Goal: Task Accomplishment & Management: Complete application form

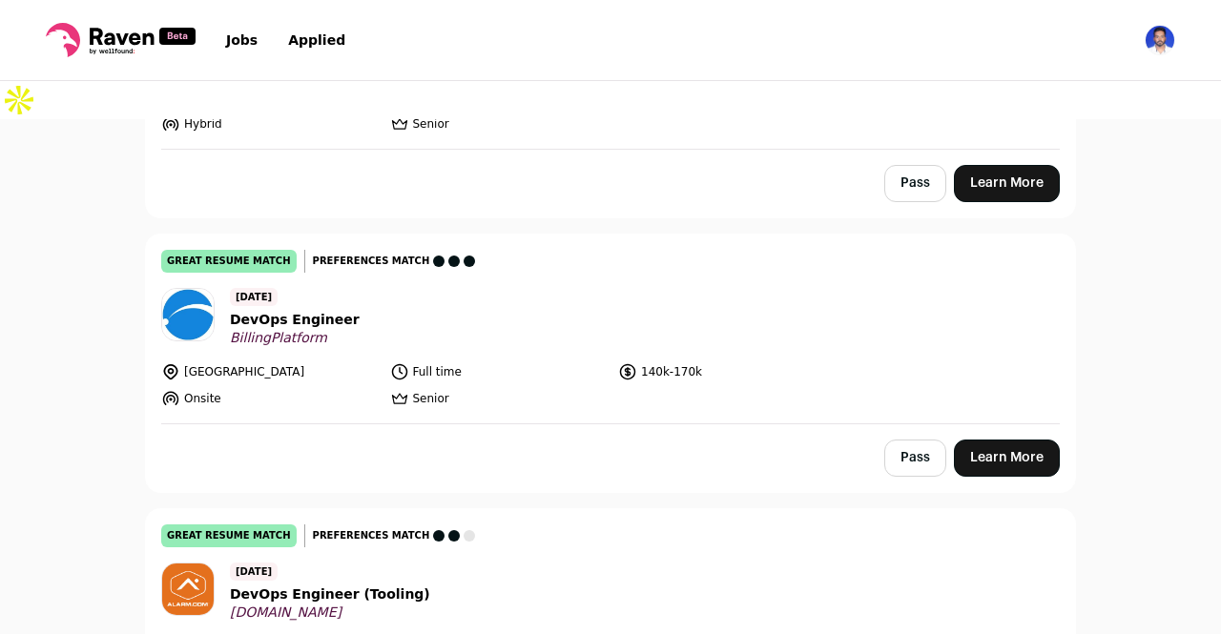
scroll to position [628, 0]
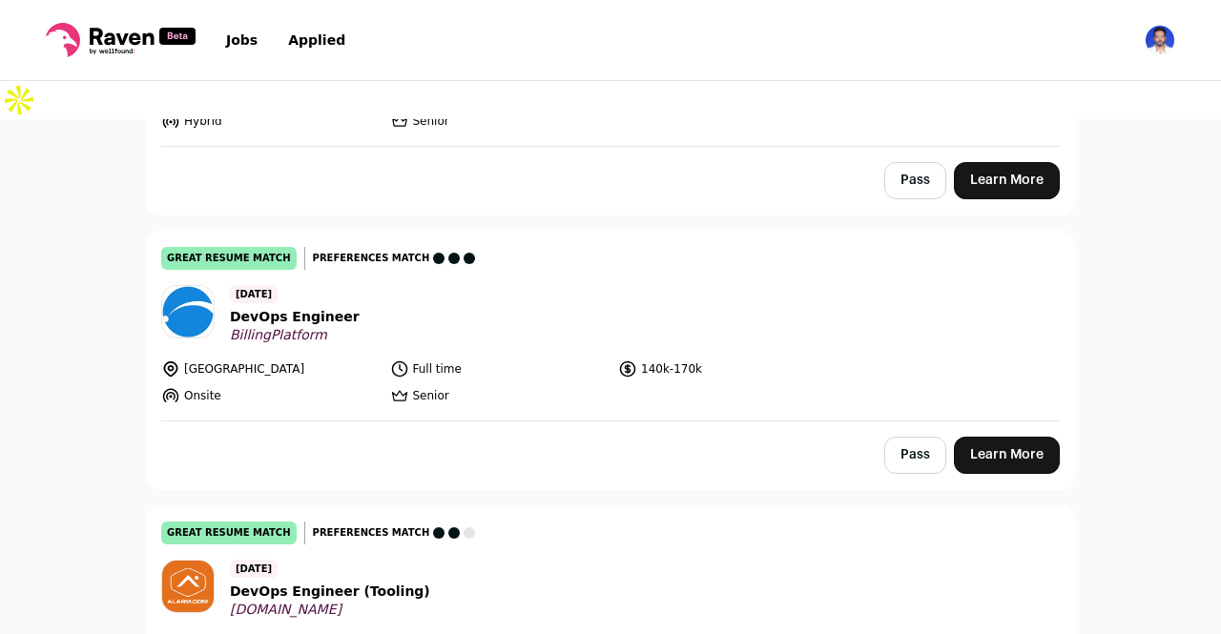
click at [304, 307] on span "DevOps Engineer" at bounding box center [295, 317] width 130 height 20
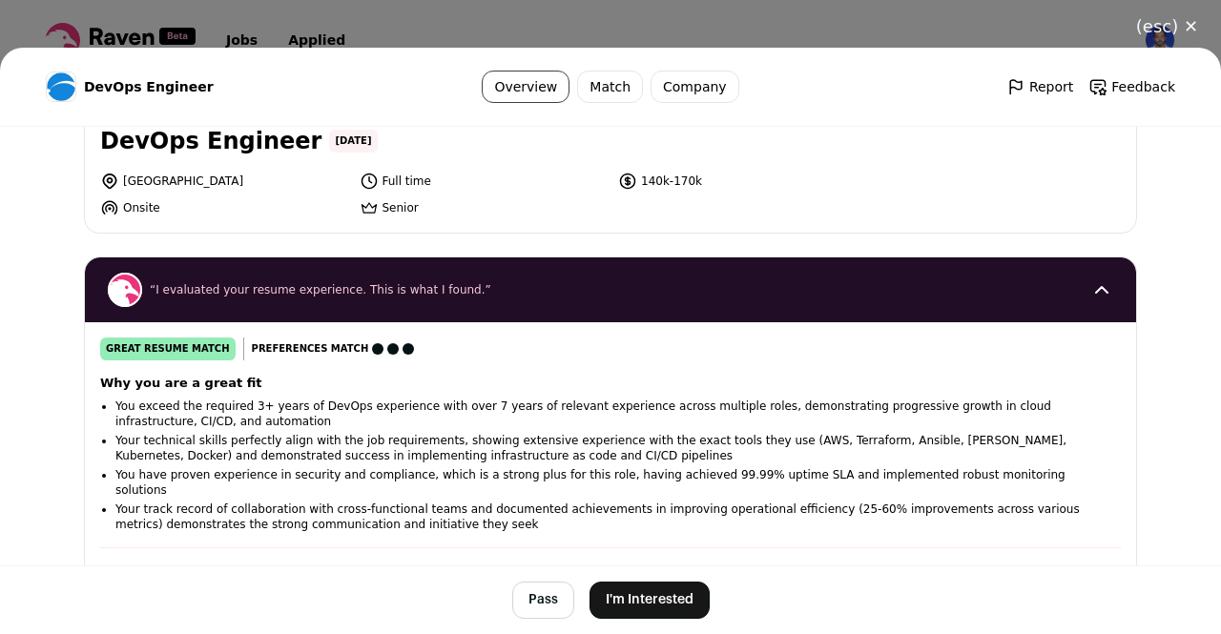
scroll to position [0, 0]
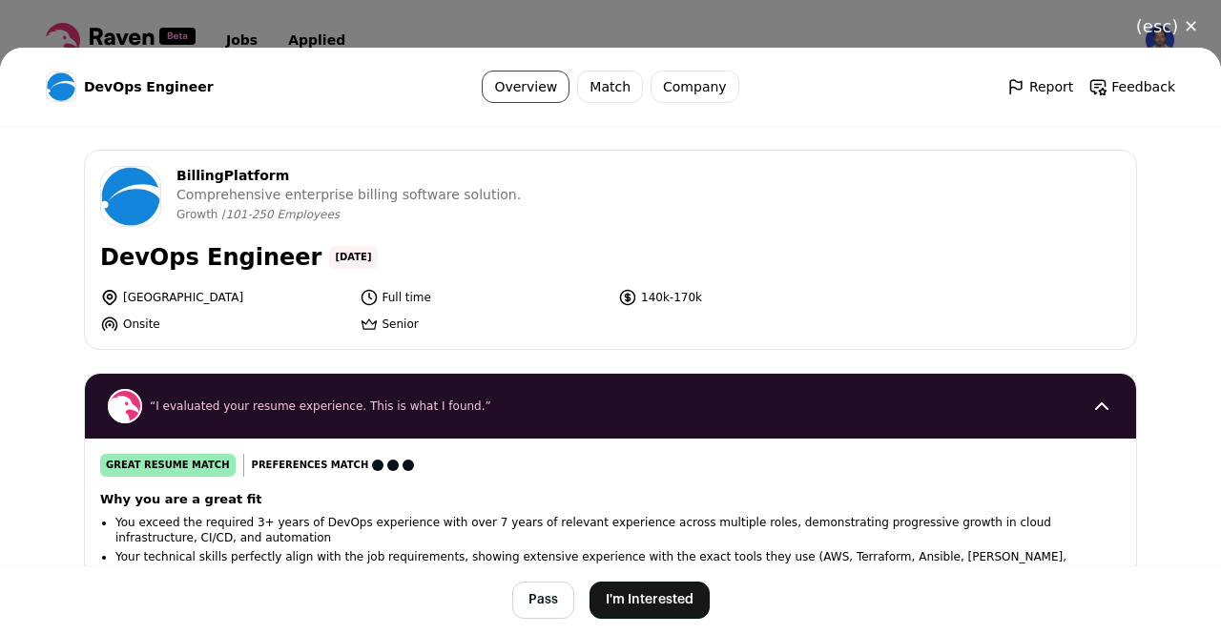
click at [640, 607] on button "I'm Interested" at bounding box center [650, 600] width 120 height 37
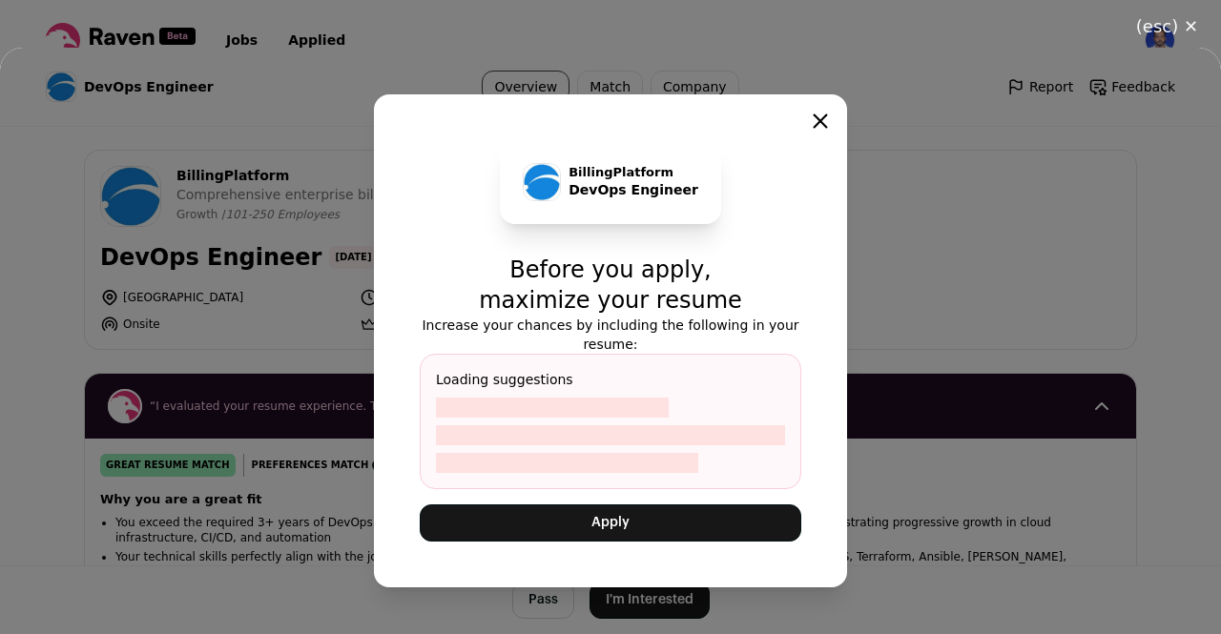
click at [634, 521] on button "Apply" at bounding box center [611, 523] width 382 height 37
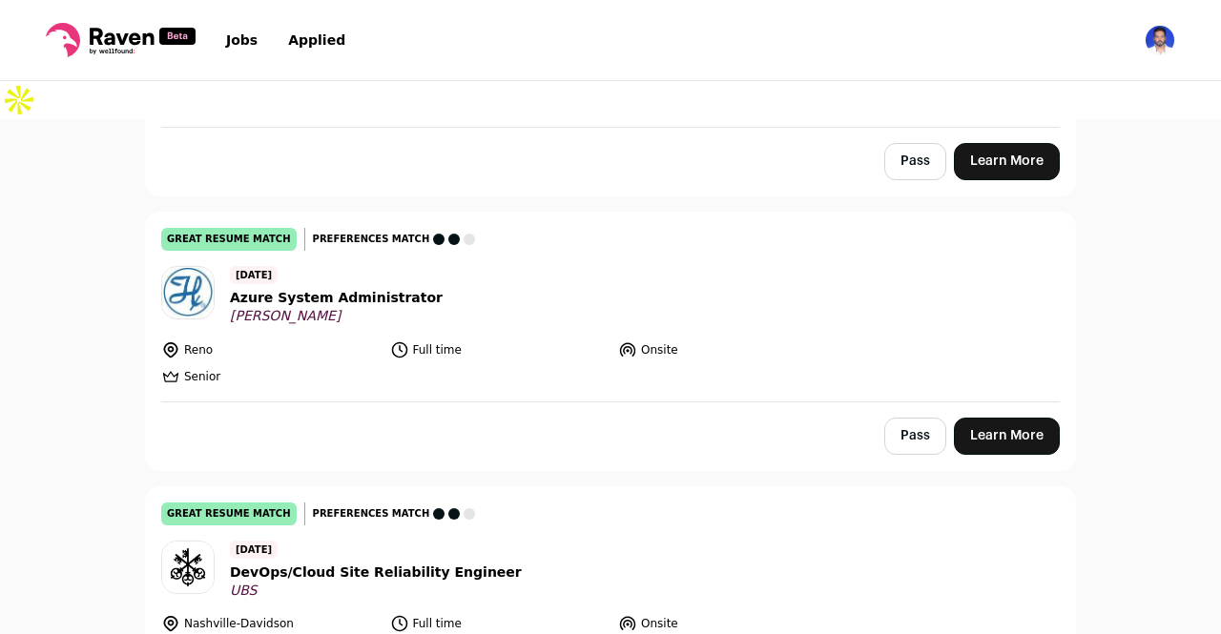
scroll to position [1196, 0]
click at [315, 287] on span "Azure System Administrator" at bounding box center [336, 297] width 213 height 20
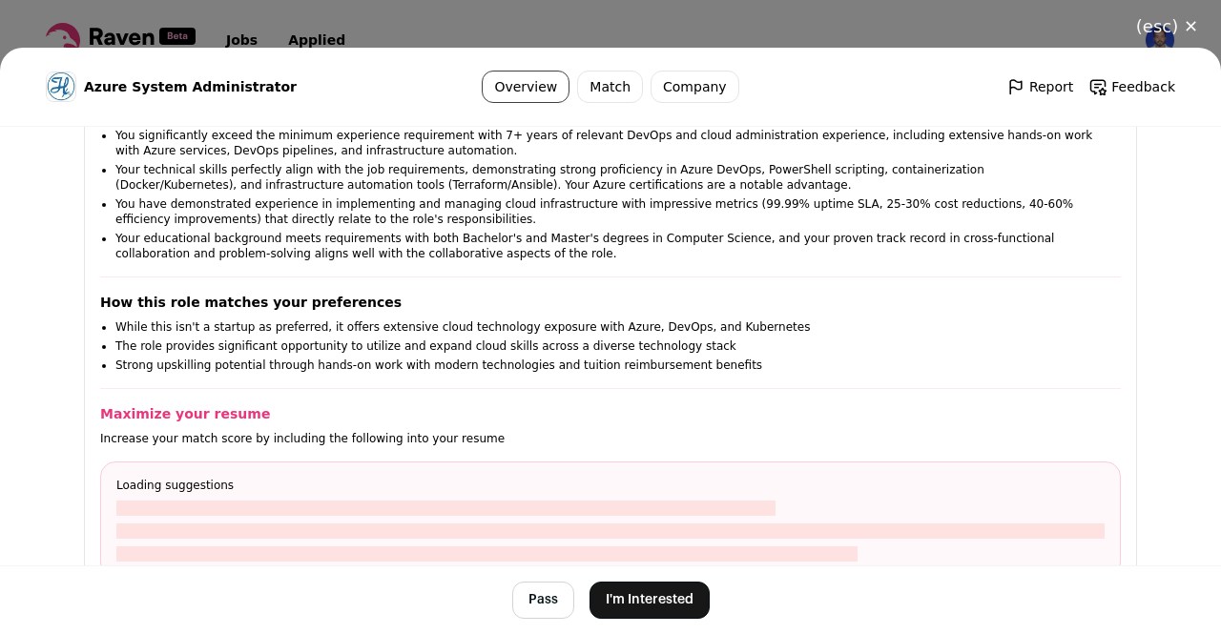
scroll to position [393, 0]
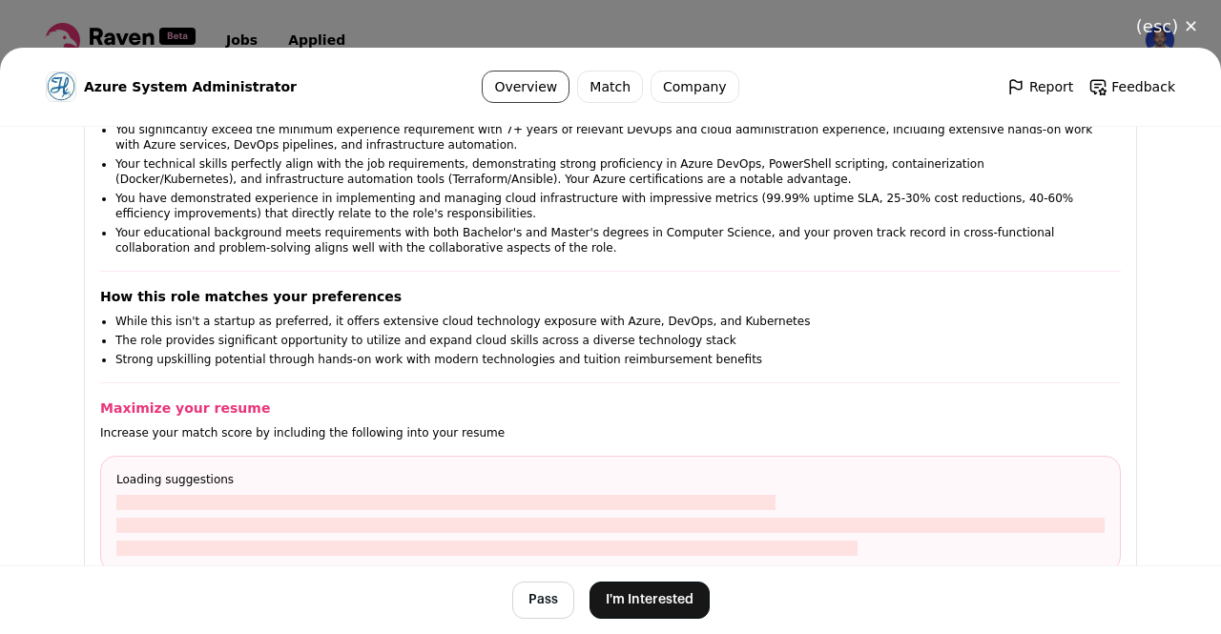
click at [655, 595] on button "I'm Interested" at bounding box center [650, 600] width 120 height 37
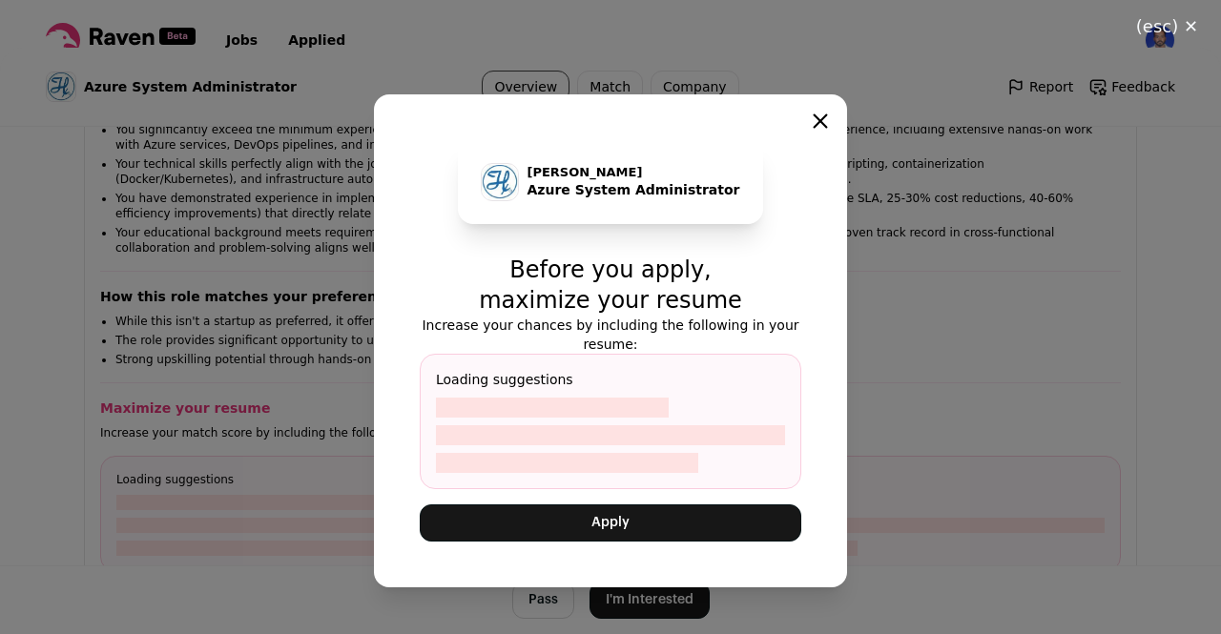
click at [660, 515] on button "Apply" at bounding box center [611, 523] width 382 height 37
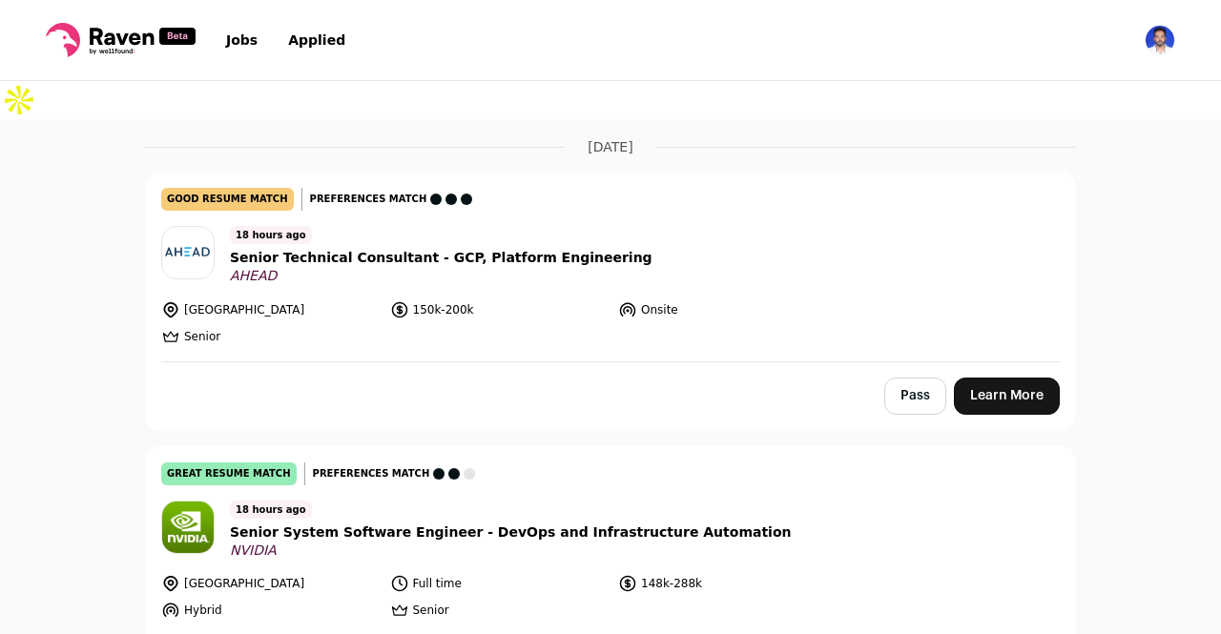
scroll to position [342, 0]
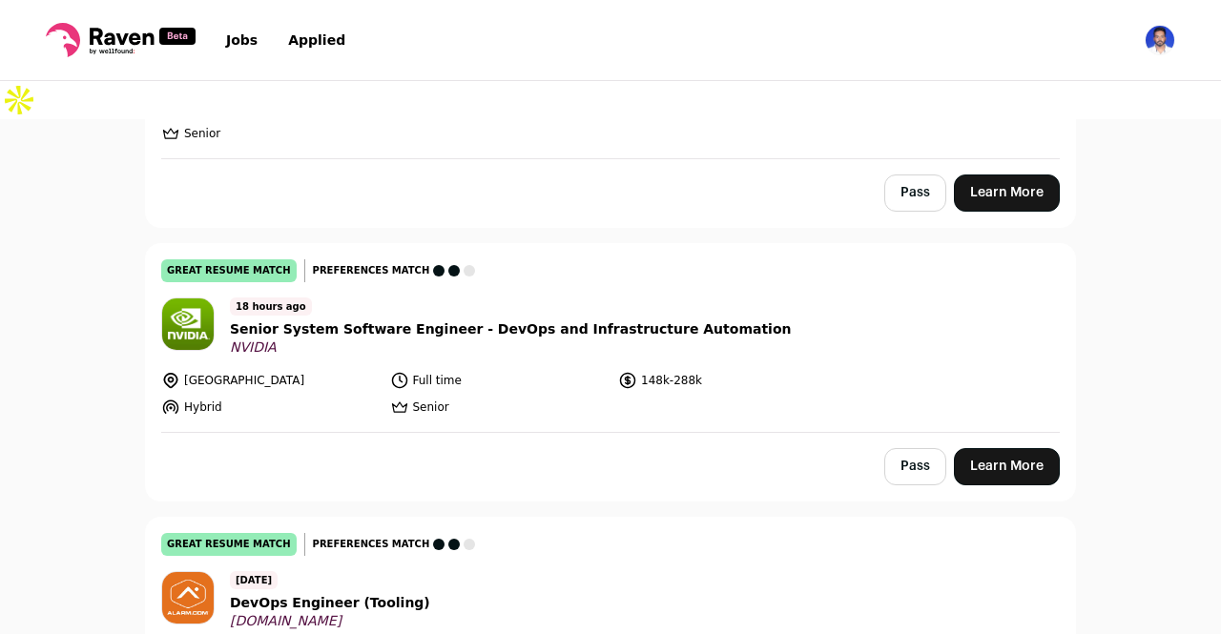
click at [503, 340] on span "NVIDIA" at bounding box center [511, 348] width 562 height 17
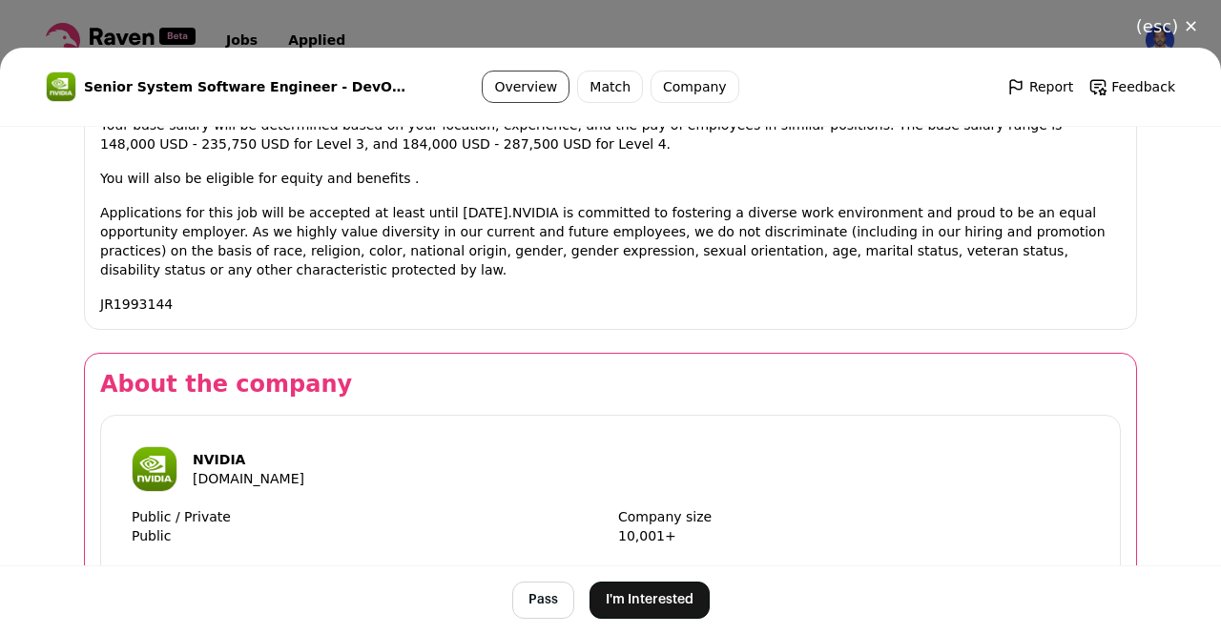
scroll to position [1908, 0]
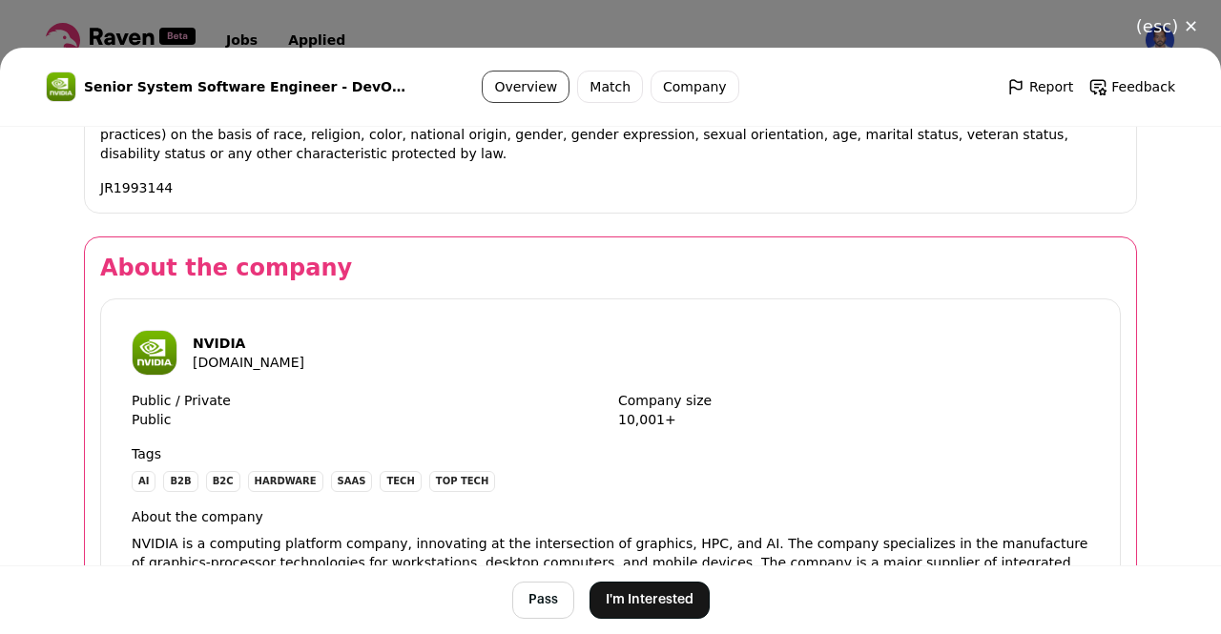
click at [643, 604] on button "I'm Interested" at bounding box center [650, 600] width 120 height 37
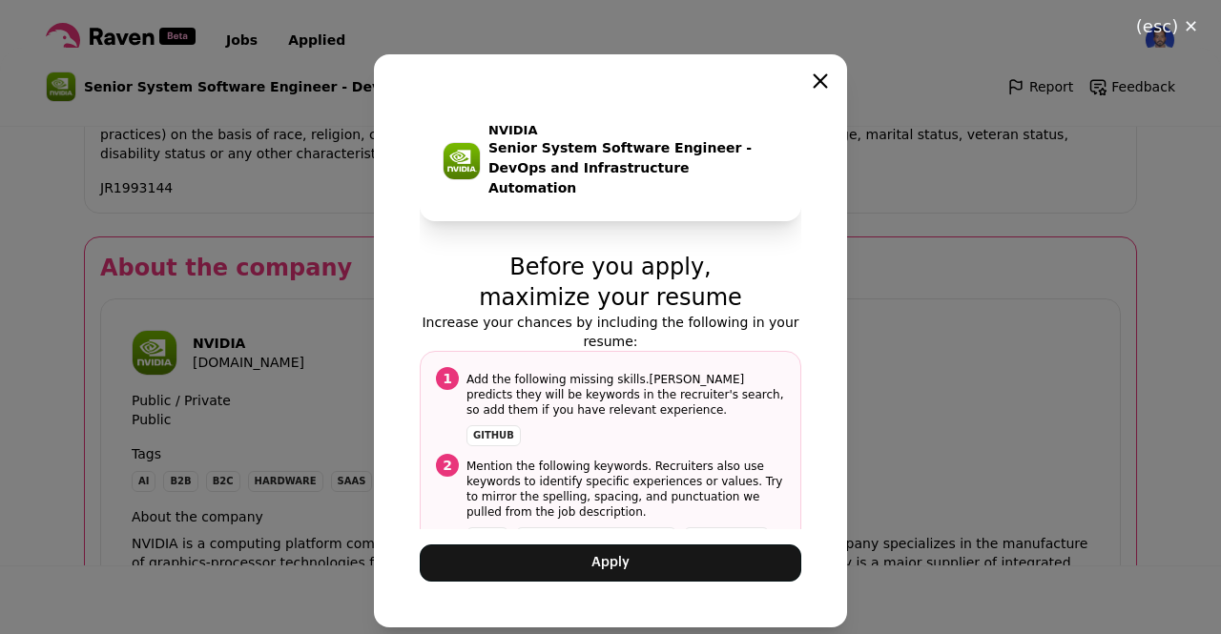
click at [629, 558] on button "Apply" at bounding box center [611, 563] width 382 height 37
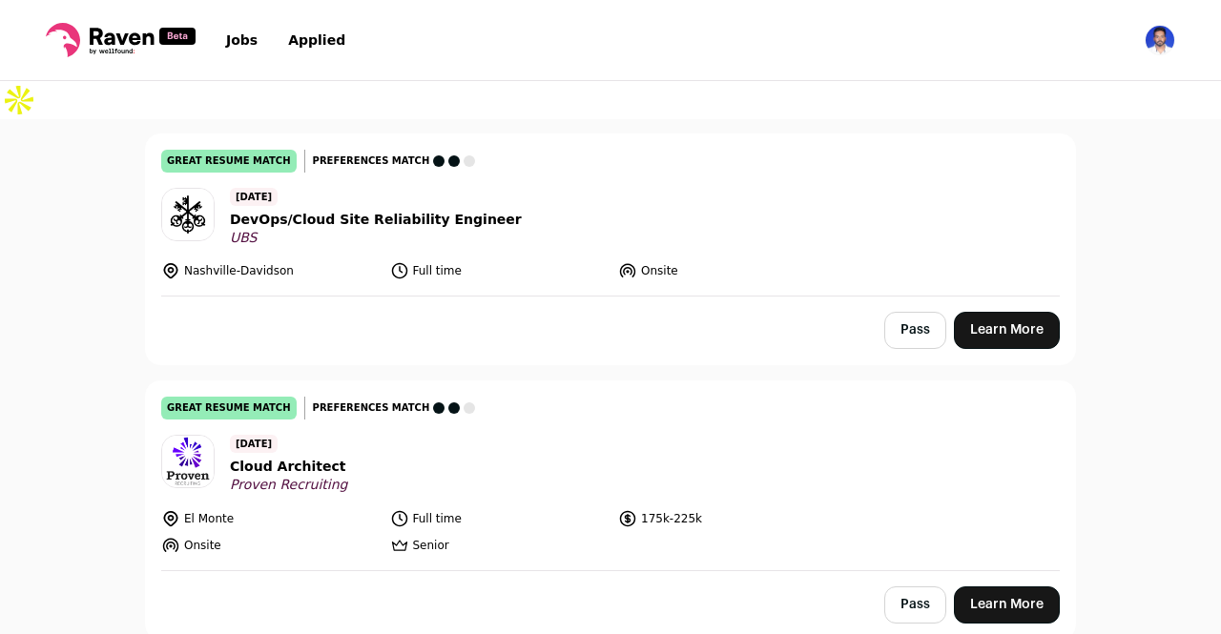
scroll to position [1120, 0]
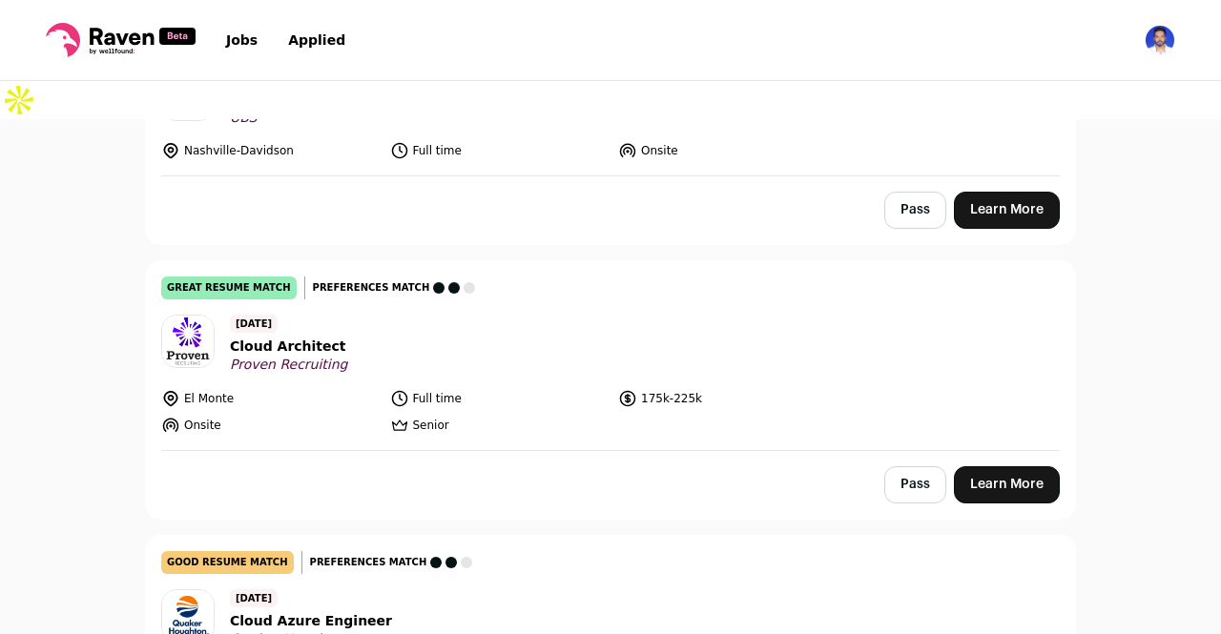
click at [276, 337] on span "Cloud Architect" at bounding box center [289, 347] width 118 height 20
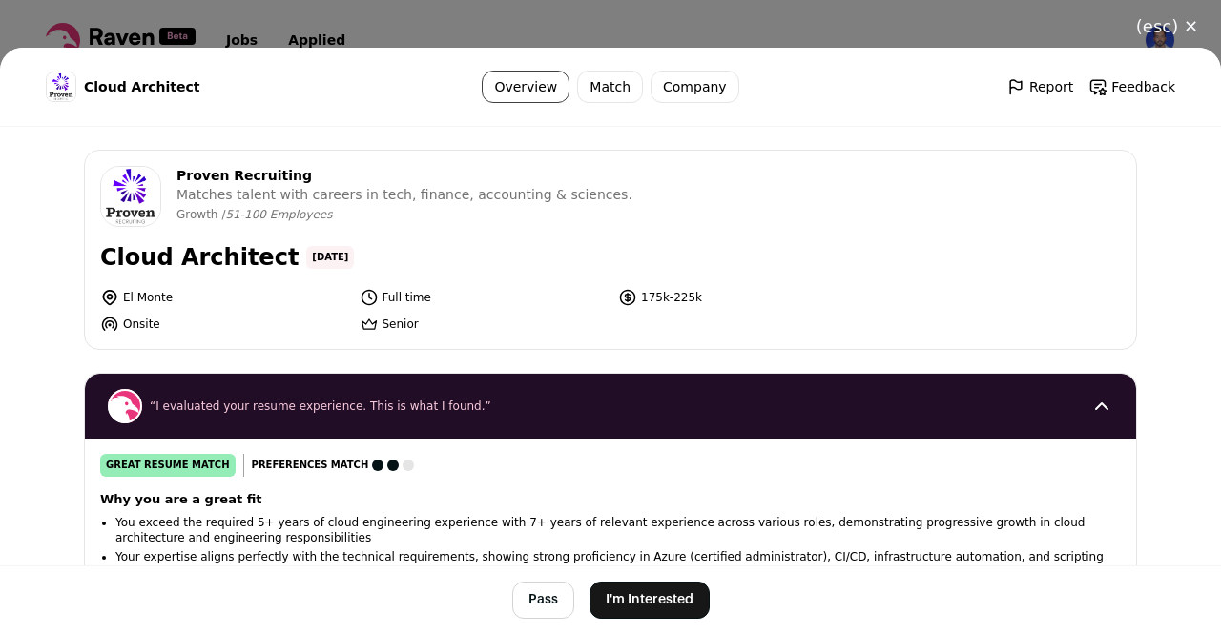
click at [1183, 20] on button "(esc) ✕" at bounding box center [1167, 27] width 108 height 42
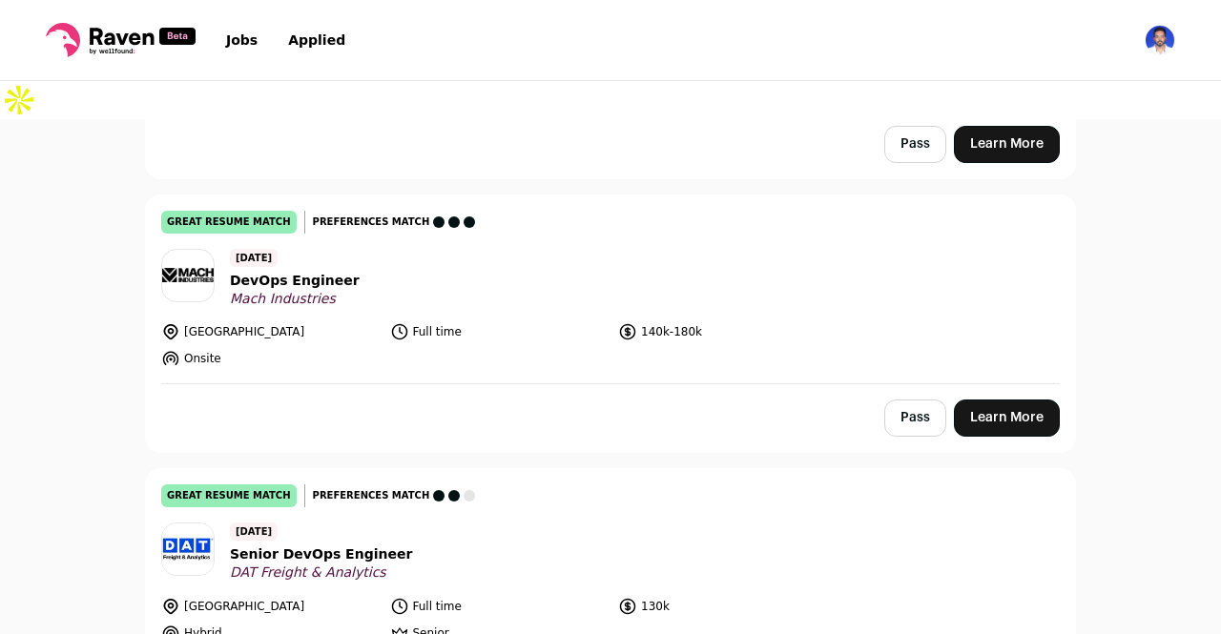
scroll to position [2532, 0]
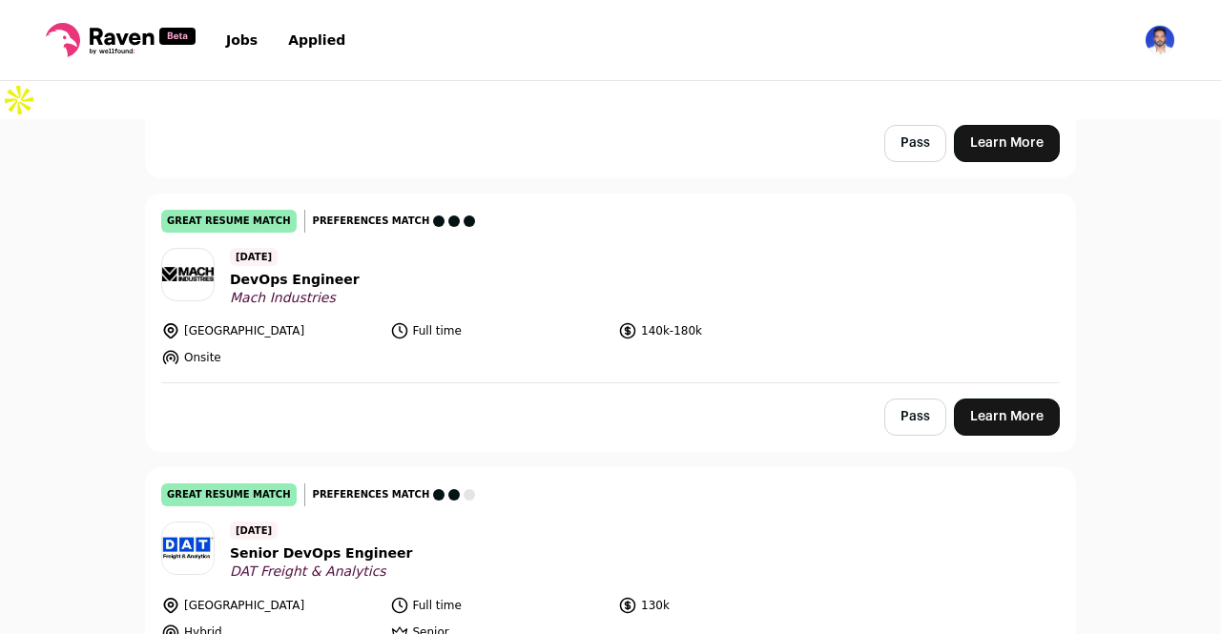
click at [288, 270] on span "DevOps Engineer" at bounding box center [295, 280] width 130 height 20
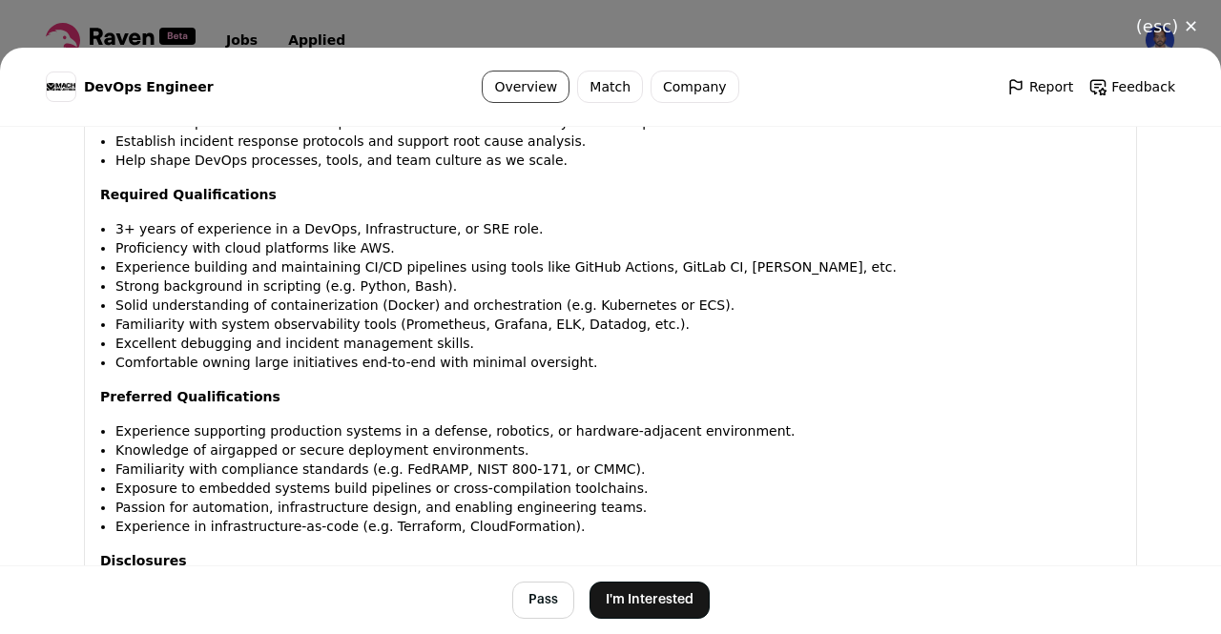
scroll to position [1472, 0]
click at [645, 598] on button "I'm Interested" at bounding box center [650, 600] width 120 height 37
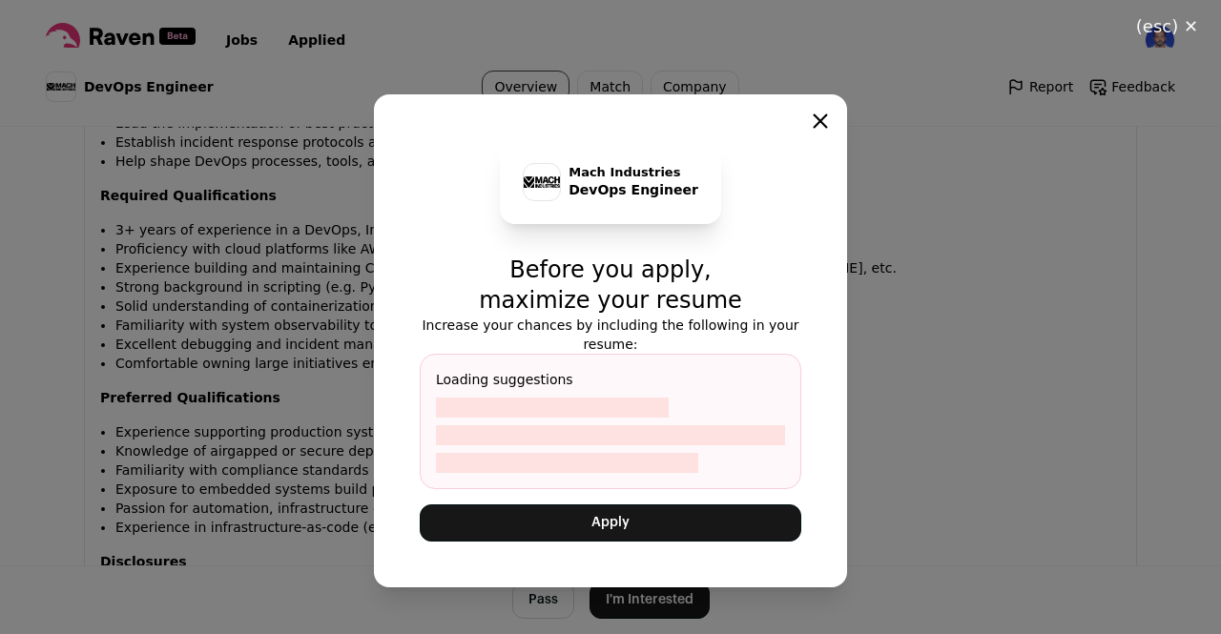
click at [637, 519] on button "Apply" at bounding box center [611, 523] width 382 height 37
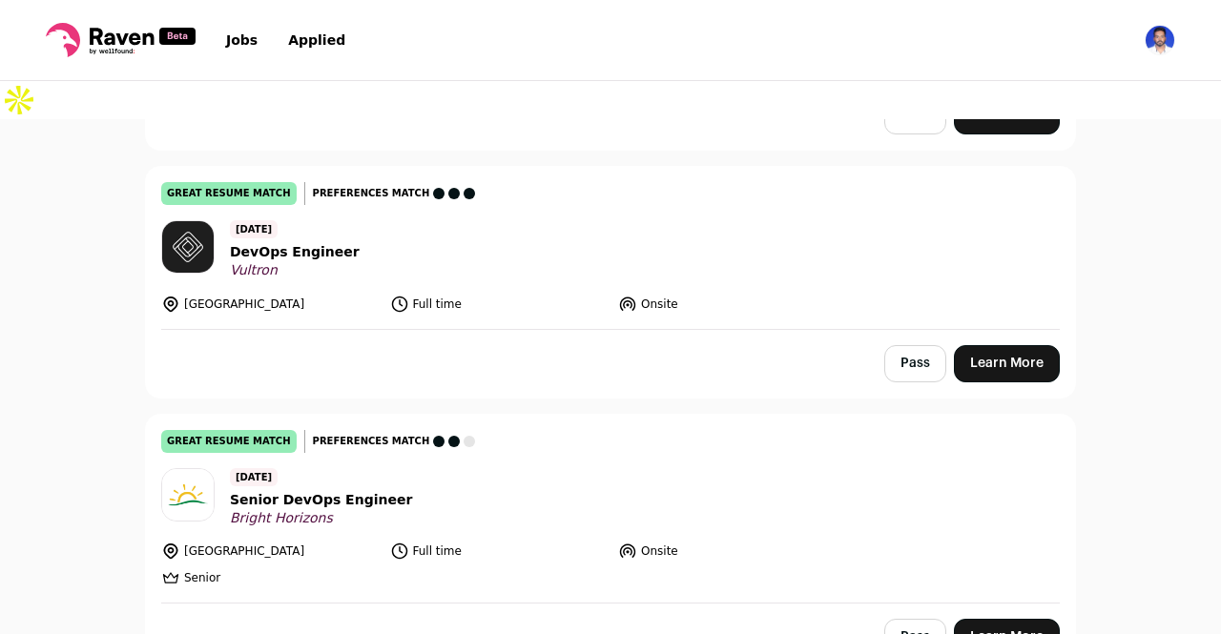
scroll to position [3332, 0]
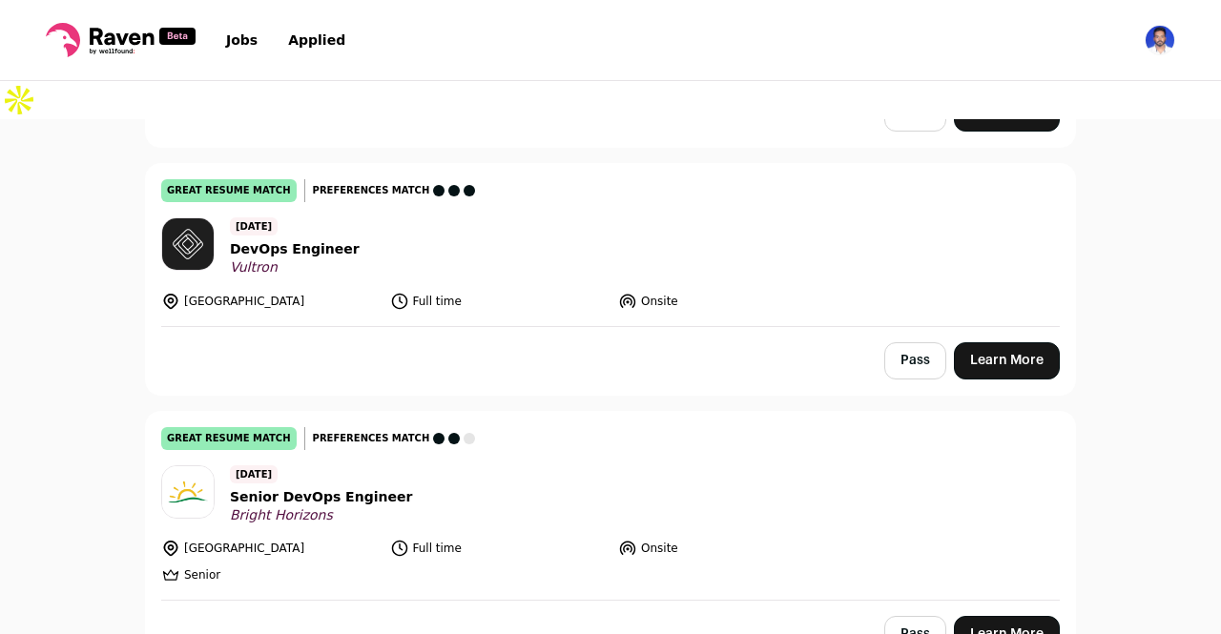
click at [311, 260] on span "Vultron" at bounding box center [295, 268] width 130 height 17
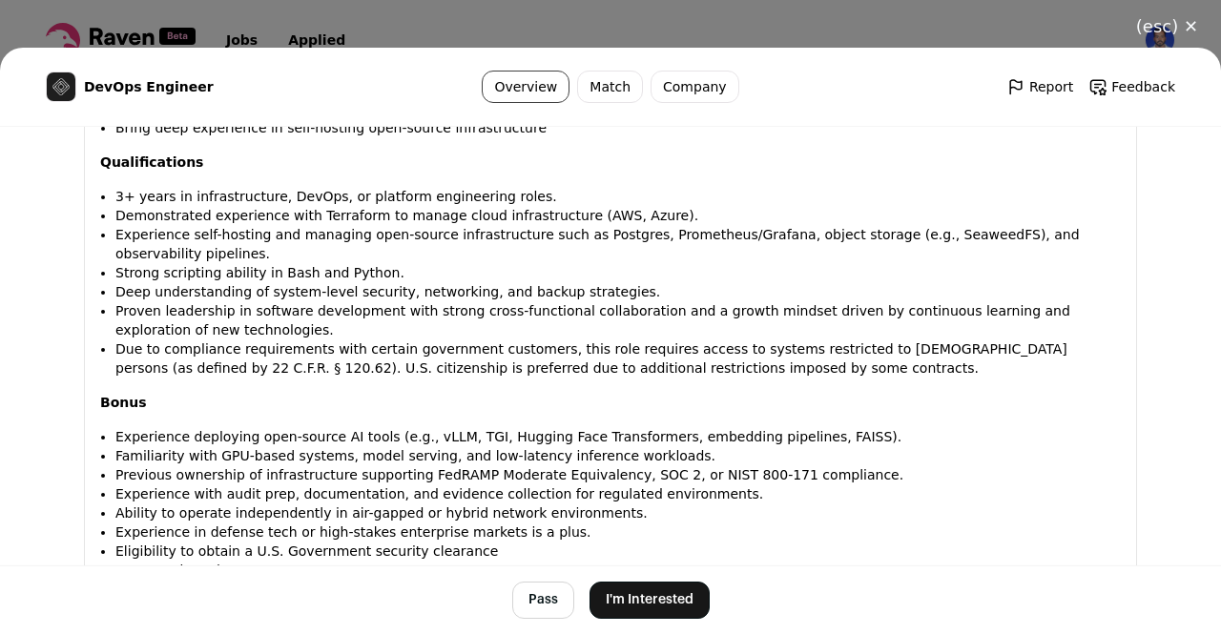
scroll to position [1320, 0]
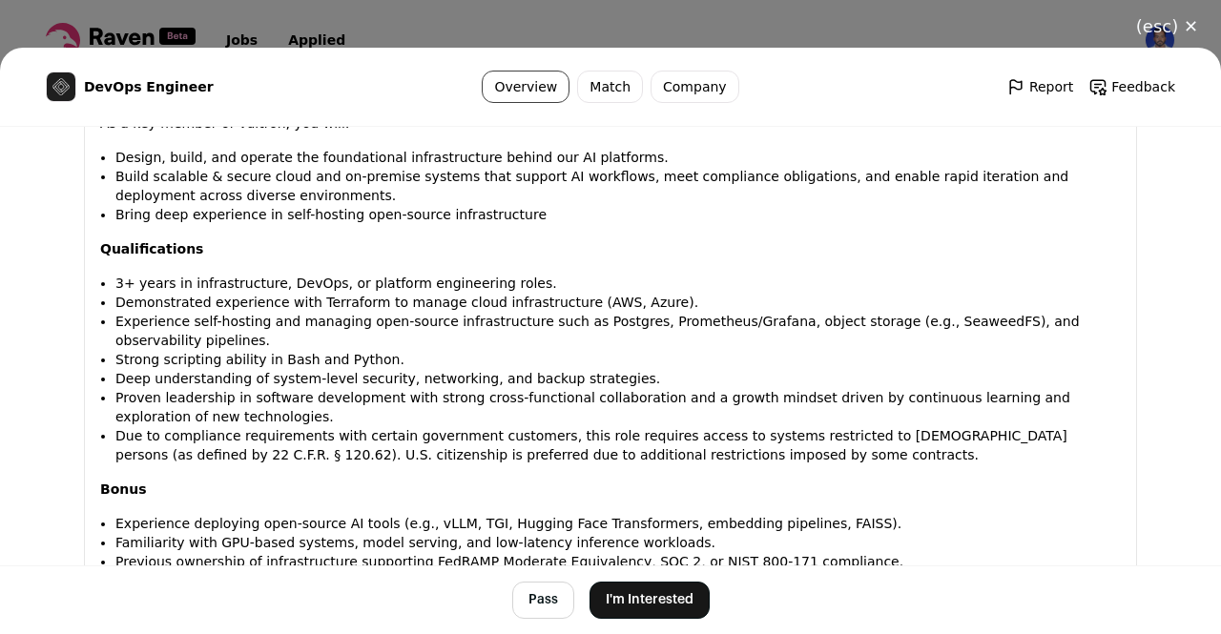
click at [1162, 22] on button "(esc) ✕" at bounding box center [1167, 27] width 108 height 42
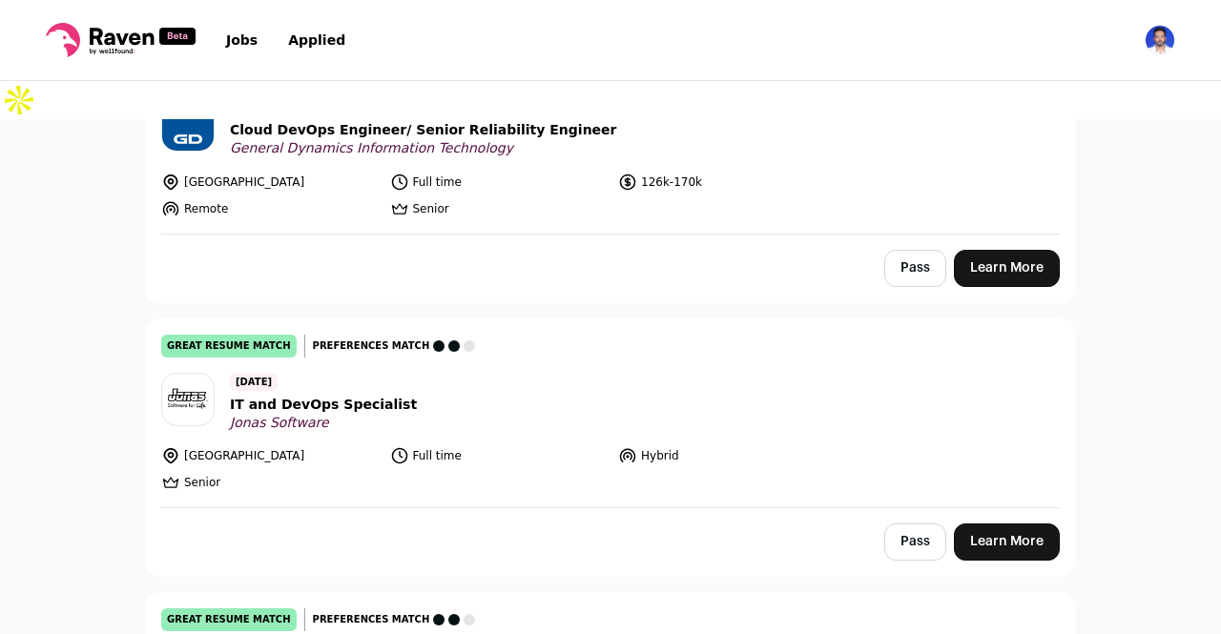
scroll to position [5983, 0]
